Goal: Navigation & Orientation: Find specific page/section

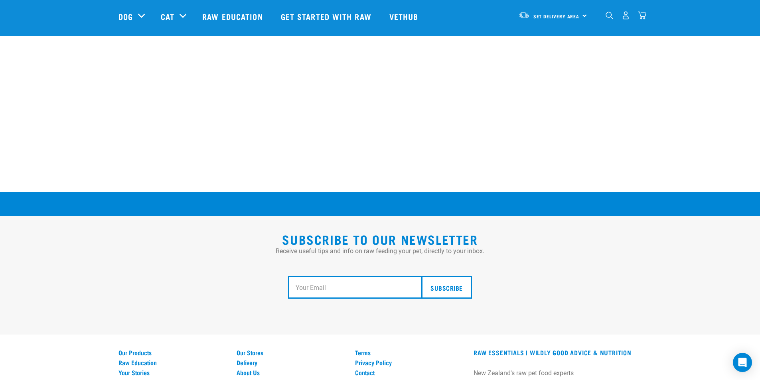
scroll to position [1457, 0]
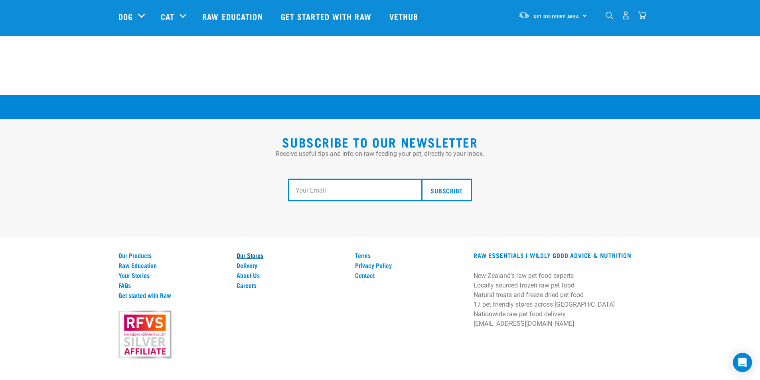
click at [248, 252] on link "Our Stores" at bounding box center [291, 255] width 109 height 7
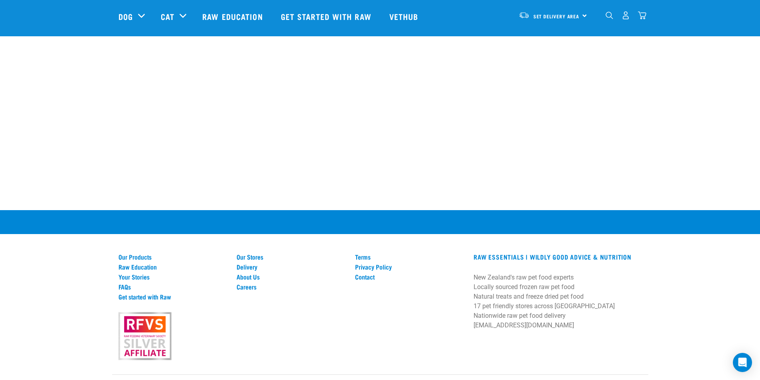
scroll to position [1517, 0]
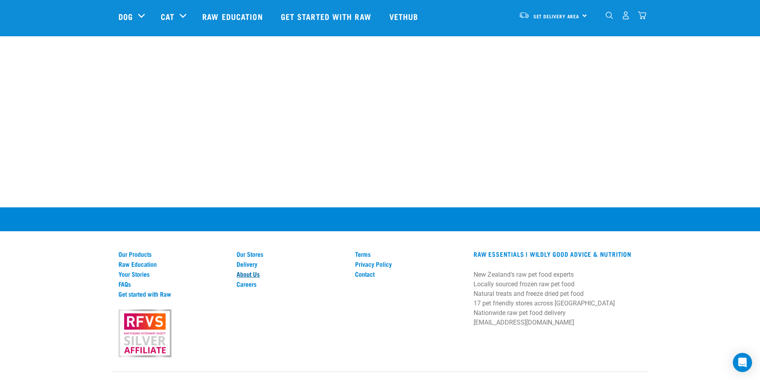
click at [247, 271] on link "About Us" at bounding box center [291, 274] width 109 height 7
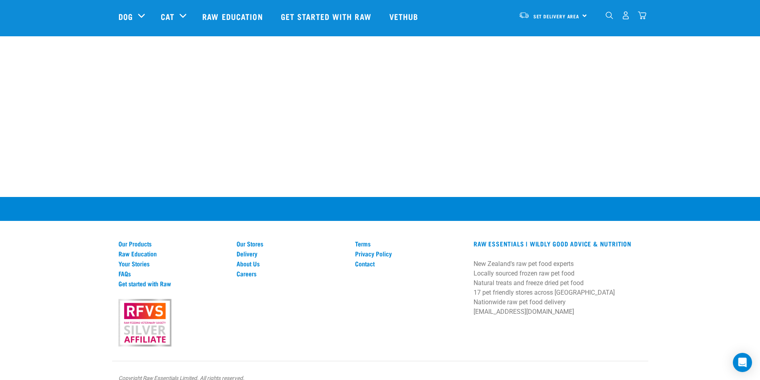
scroll to position [1115, 0]
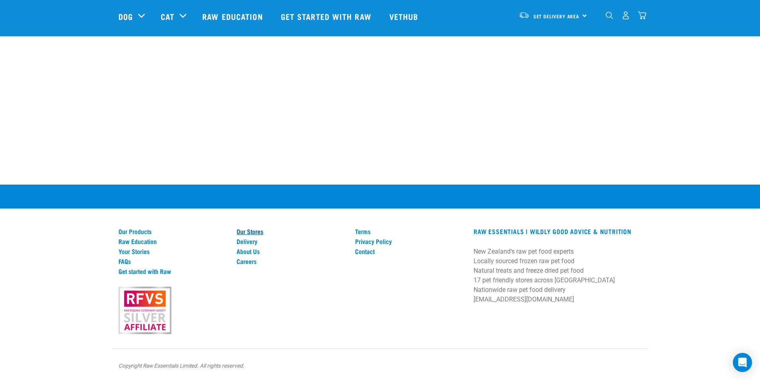
click at [248, 232] on link "Our Stores" at bounding box center [291, 231] width 109 height 7
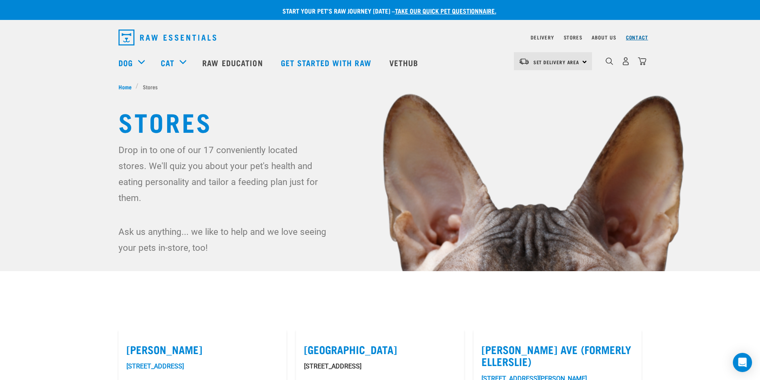
click at [634, 36] on link "Contact" at bounding box center [637, 37] width 22 height 3
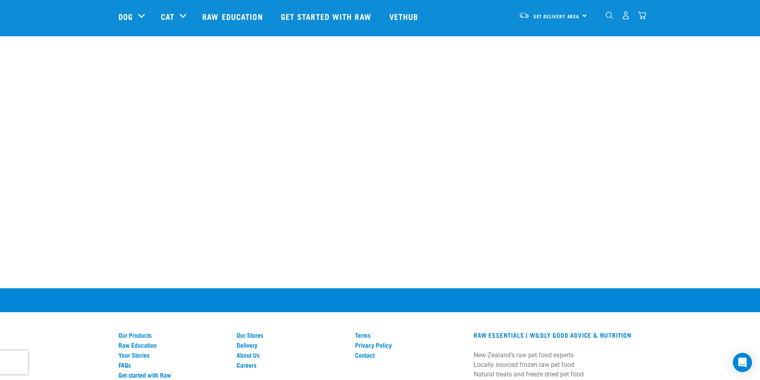
scroll to position [493, 0]
